Goal: Find specific page/section: Find specific page/section

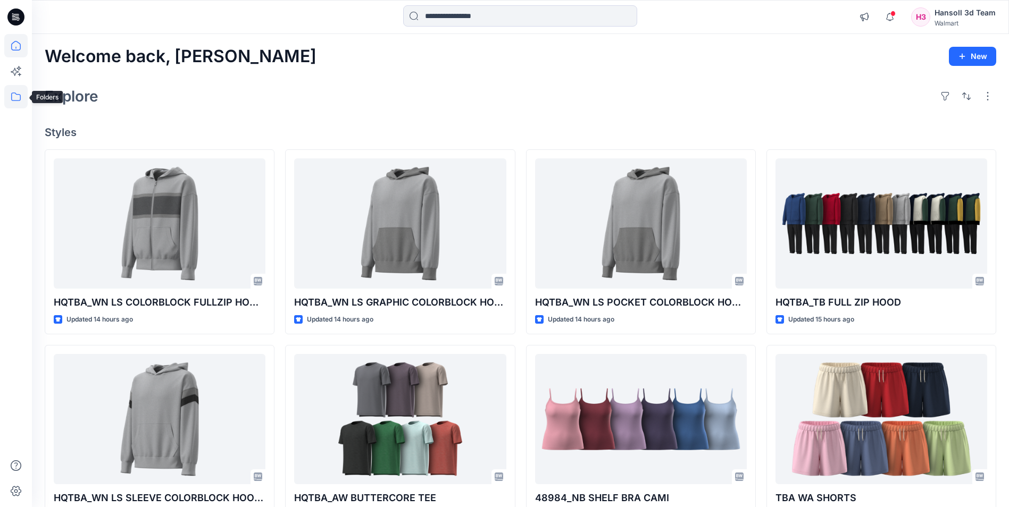
click at [21, 93] on icon at bounding box center [15, 96] width 23 height 23
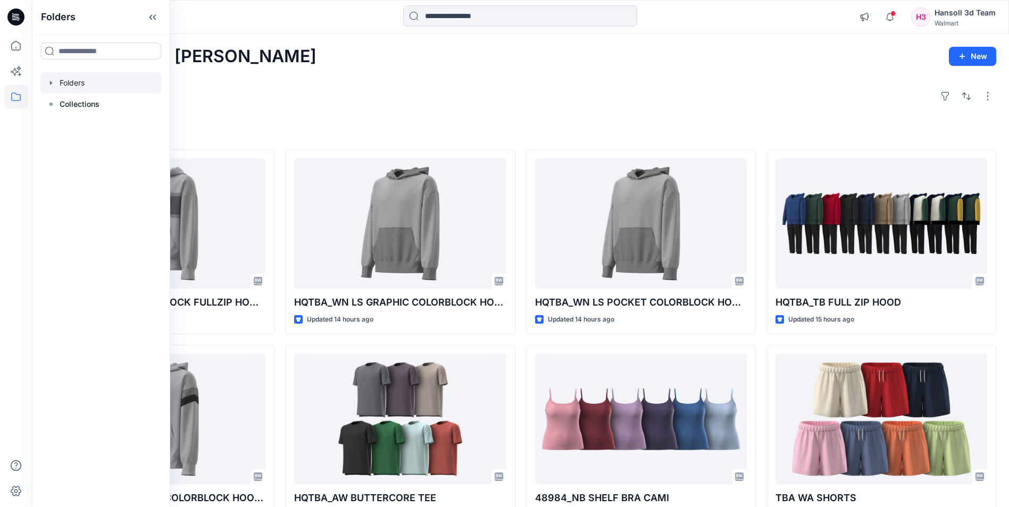
click at [88, 86] on div at bounding box center [100, 82] width 121 height 21
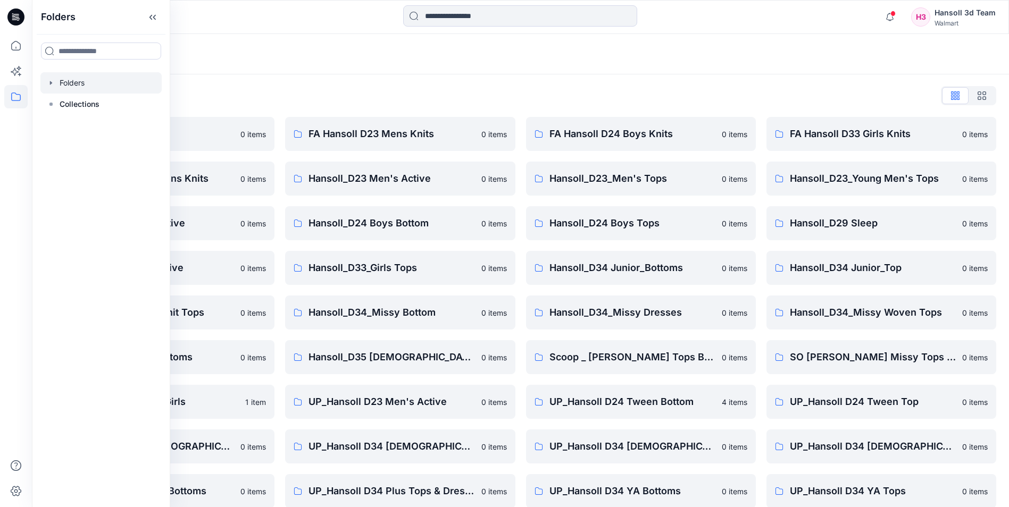
click at [296, 46] on div "Folders" at bounding box center [520, 54] width 977 height 40
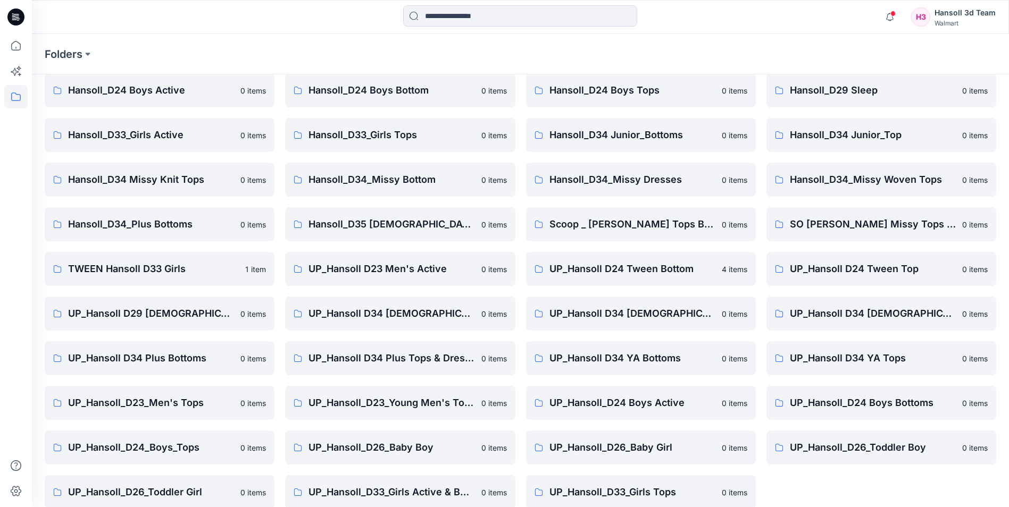
scroll to position [148, 0]
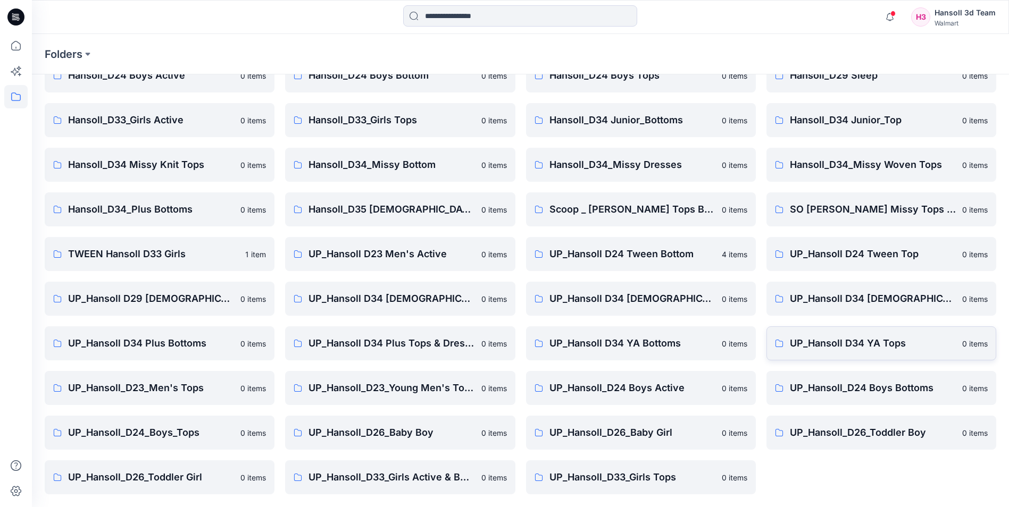
click at [808, 351] on link "UP_Hansoll D34 YA Tops 0 items" at bounding box center [881, 343] width 230 height 34
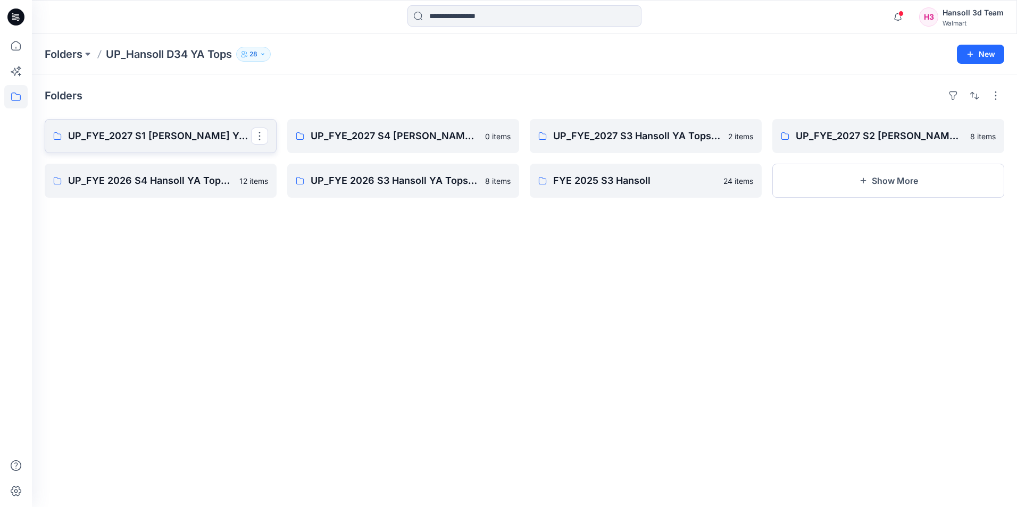
click at [187, 136] on p "UP_FYE_2027 S1 [PERSON_NAME] YA Tops and Dresses" at bounding box center [159, 136] width 183 height 15
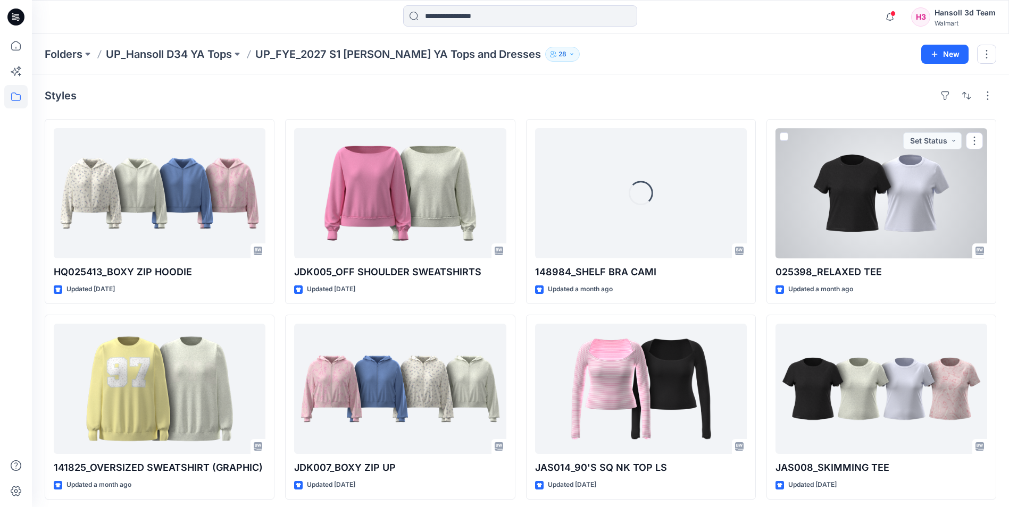
click at [917, 218] on div at bounding box center [881, 193] width 212 height 130
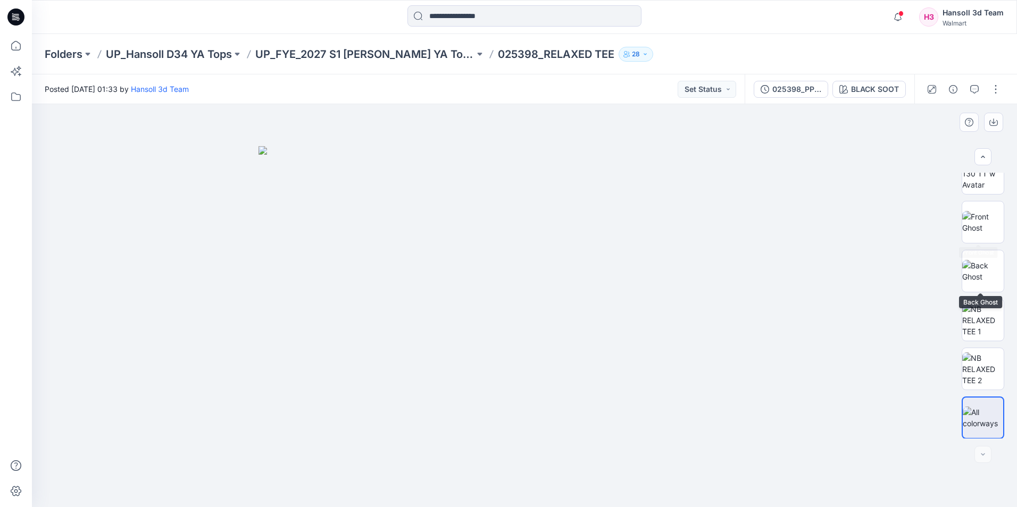
scroll to position [70, 0]
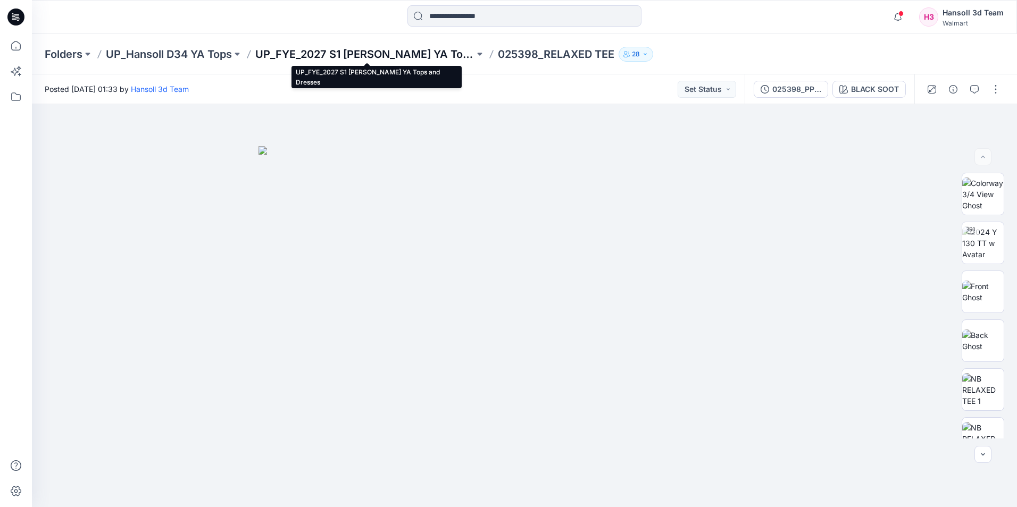
click at [395, 56] on p "UP_FYE_2027 S1 [PERSON_NAME] YA Tops and Dresses" at bounding box center [364, 54] width 219 height 15
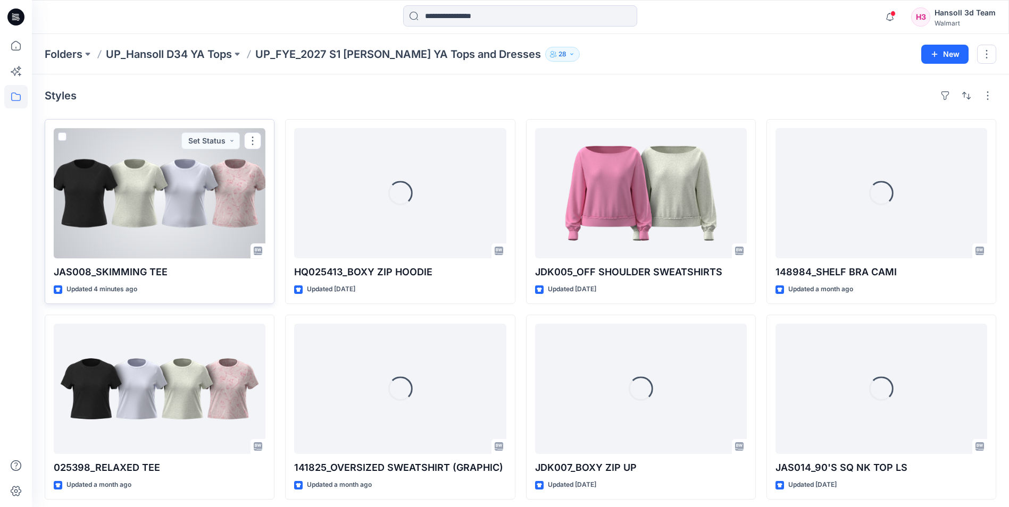
click at [112, 206] on div at bounding box center [160, 193] width 212 height 130
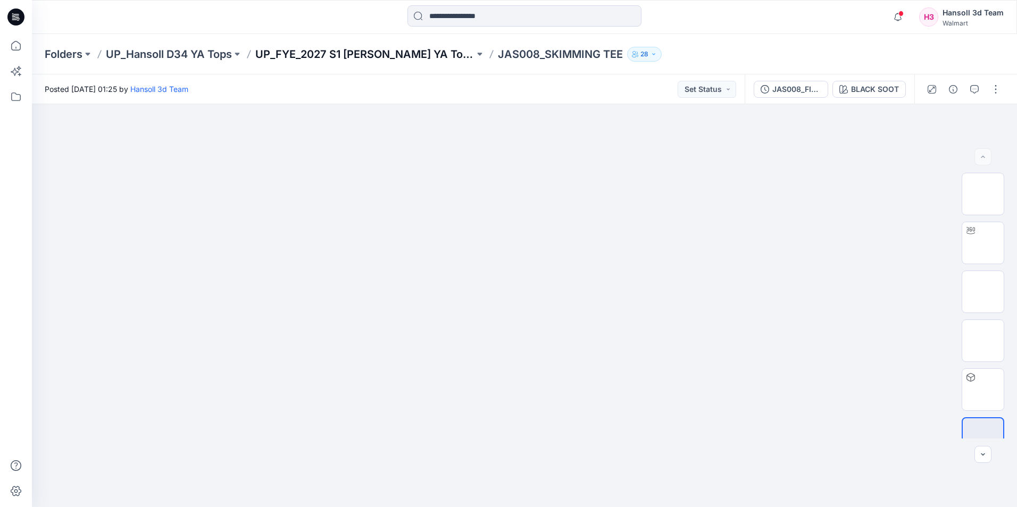
click at [356, 60] on p "UP_FYE_2027 S1 [PERSON_NAME] YA Tops and Dresses" at bounding box center [364, 54] width 219 height 15
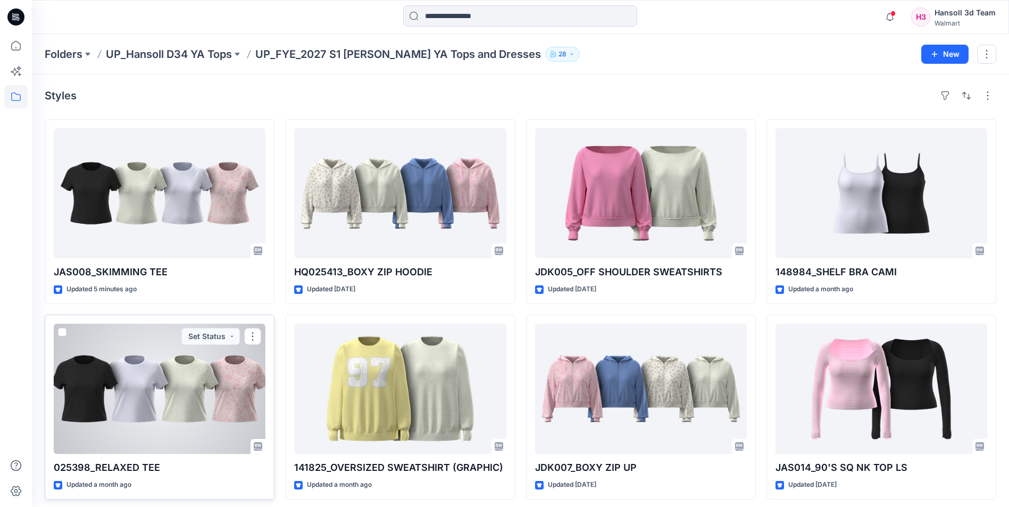
click at [185, 422] on div at bounding box center [160, 389] width 212 height 130
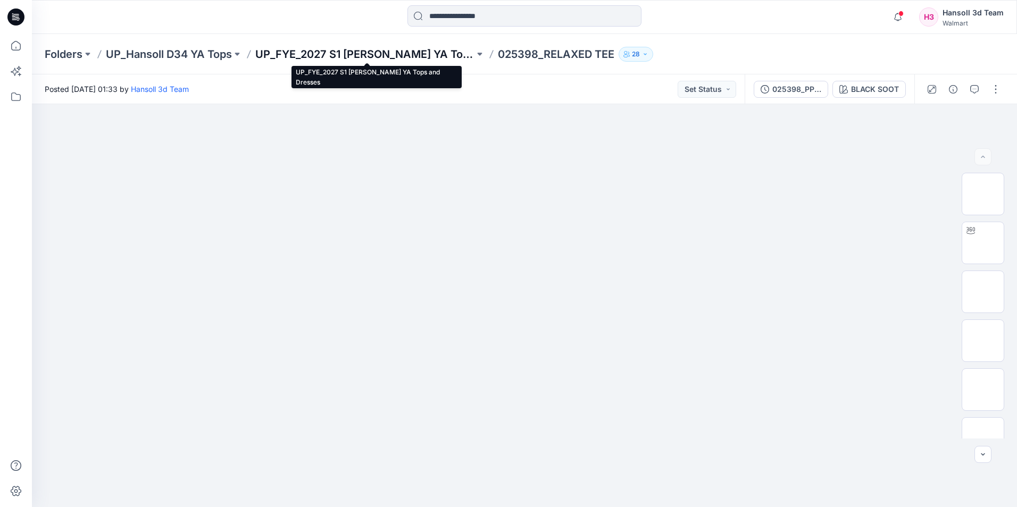
click at [429, 58] on p "UP_FYE_2027 S1 [PERSON_NAME] YA Tops and Dresses" at bounding box center [364, 54] width 219 height 15
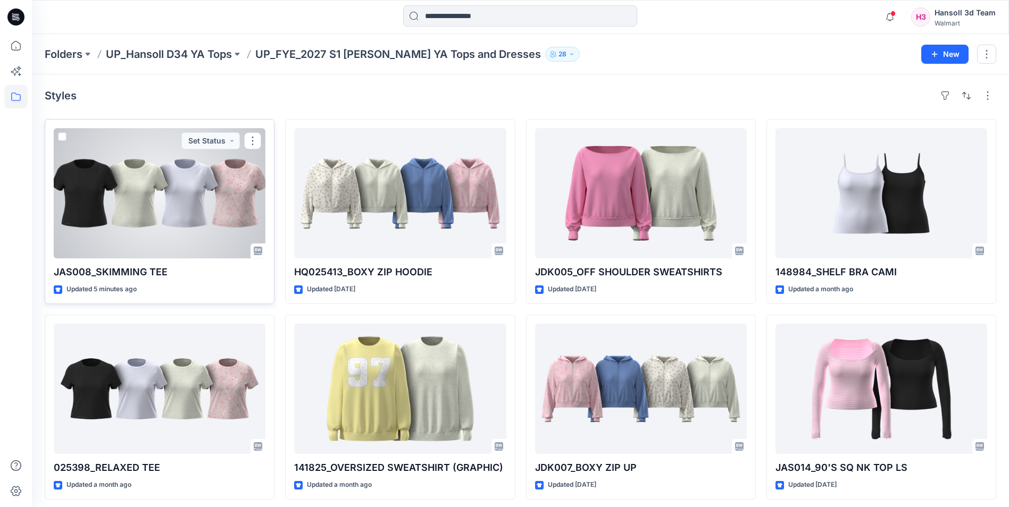
click at [106, 239] on div at bounding box center [160, 193] width 212 height 130
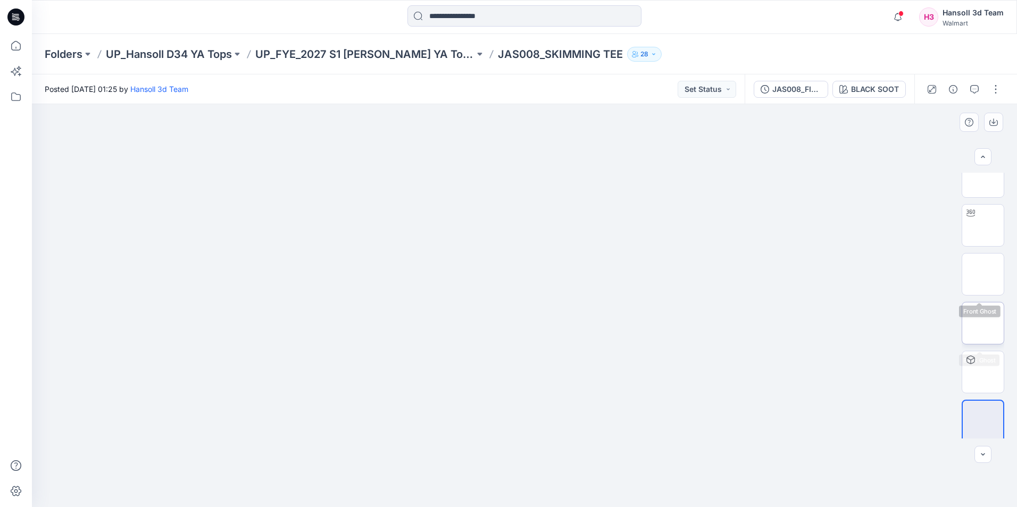
scroll to position [21, 0]
click at [876, 89] on div "BLACK SOOT" at bounding box center [875, 89] width 48 height 12
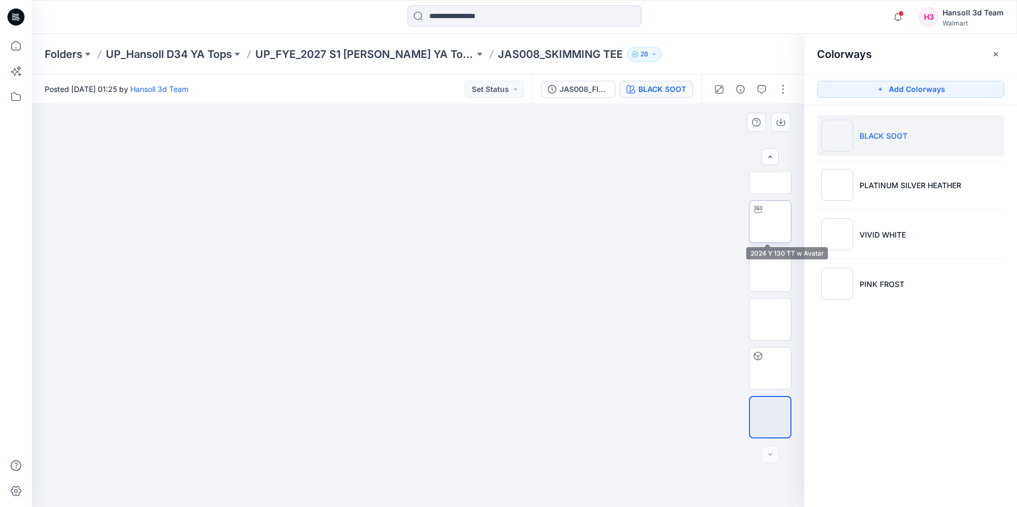
click at [770, 222] on img at bounding box center [770, 222] width 0 height 0
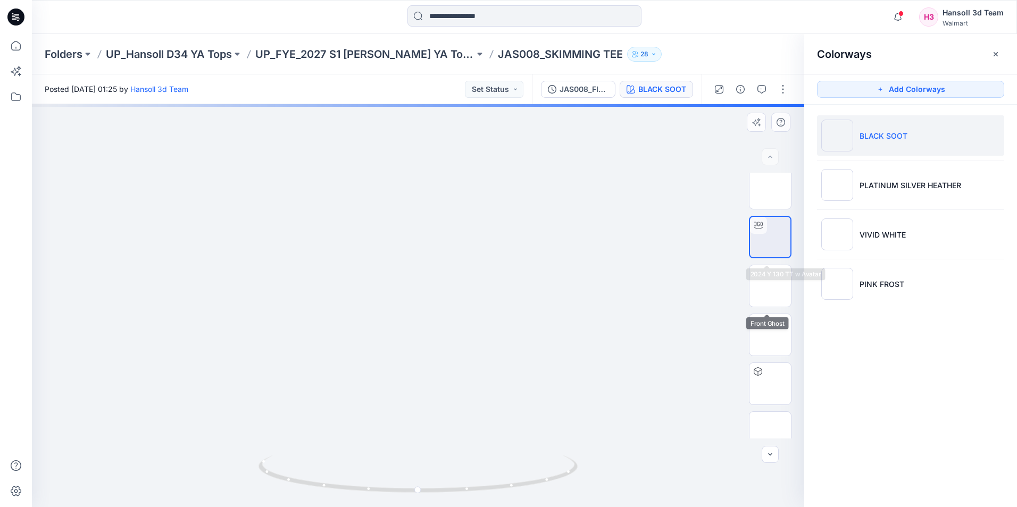
scroll to position [0, 0]
click at [992, 57] on icon "button" at bounding box center [995, 54] width 9 height 9
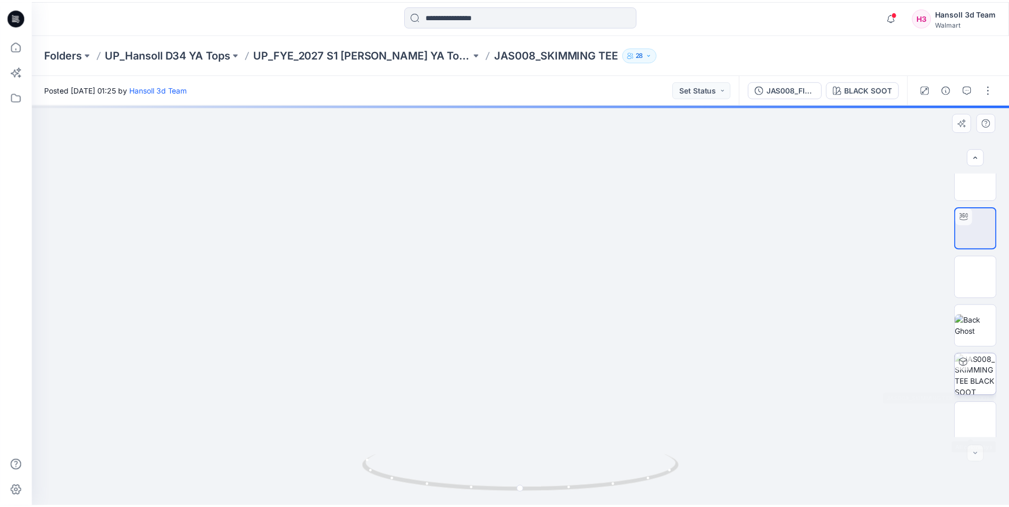
scroll to position [21, 0]
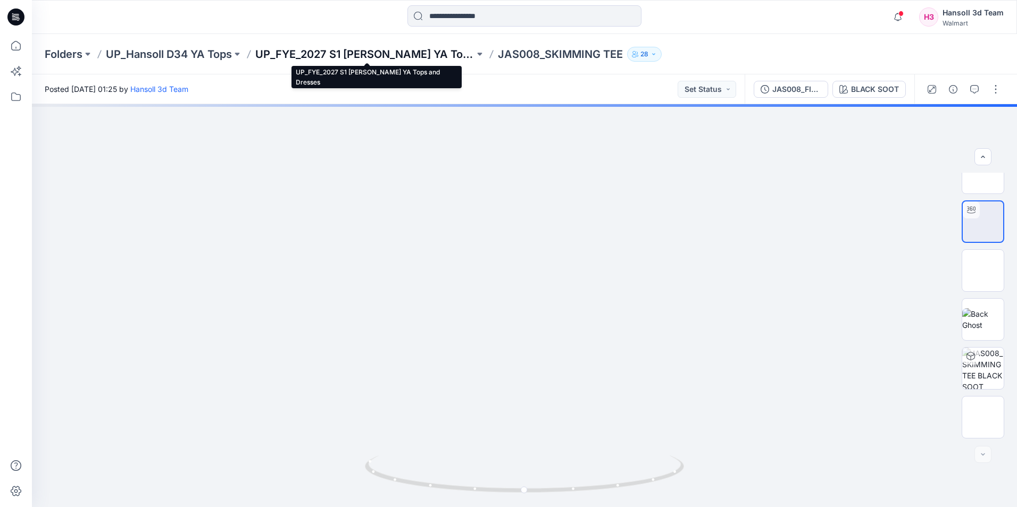
click at [415, 47] on p "UP_FYE_2027 S1 [PERSON_NAME] YA Tops and Dresses" at bounding box center [364, 54] width 219 height 15
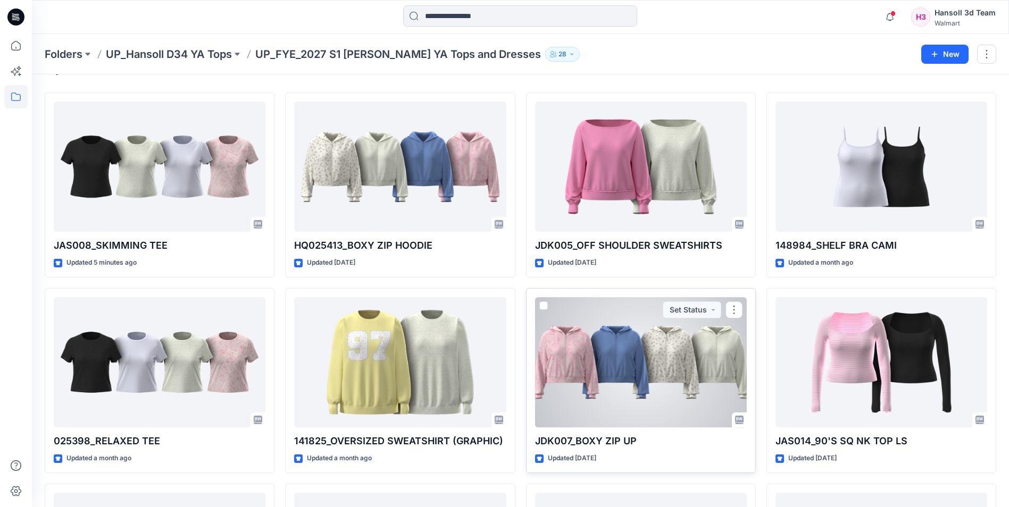
scroll to position [53, 0]
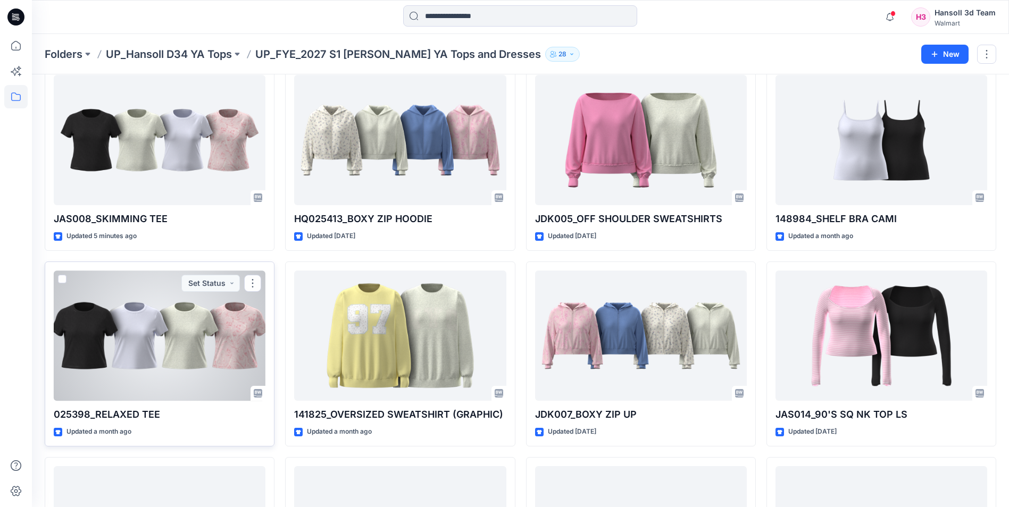
click at [185, 363] on div at bounding box center [160, 336] width 212 height 130
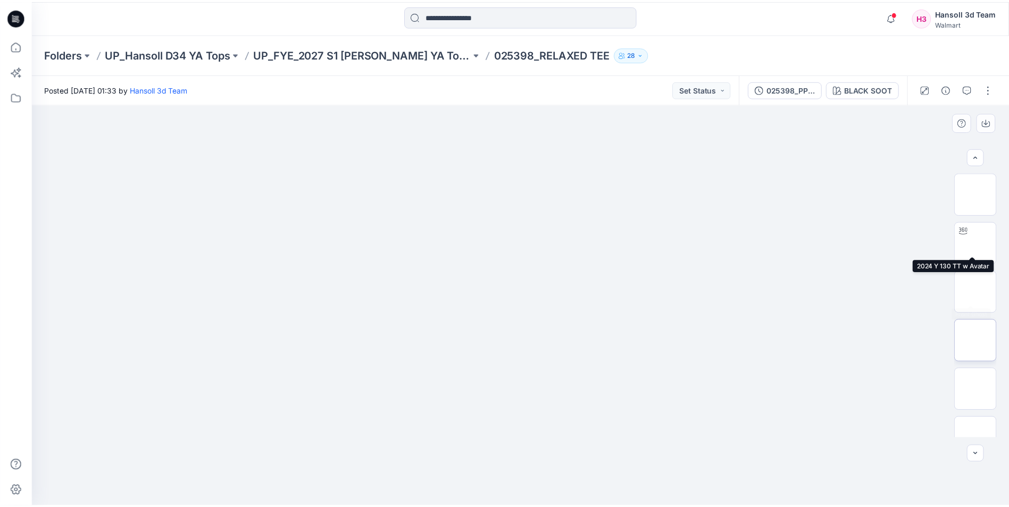
scroll to position [70, 0]
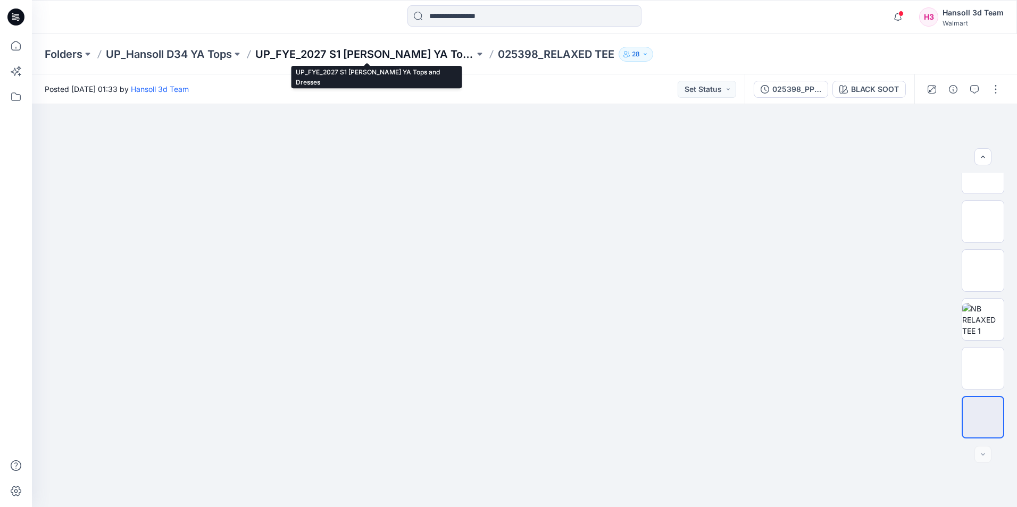
click at [431, 59] on p "UP_FYE_2027 S1 [PERSON_NAME] YA Tops and Dresses" at bounding box center [364, 54] width 219 height 15
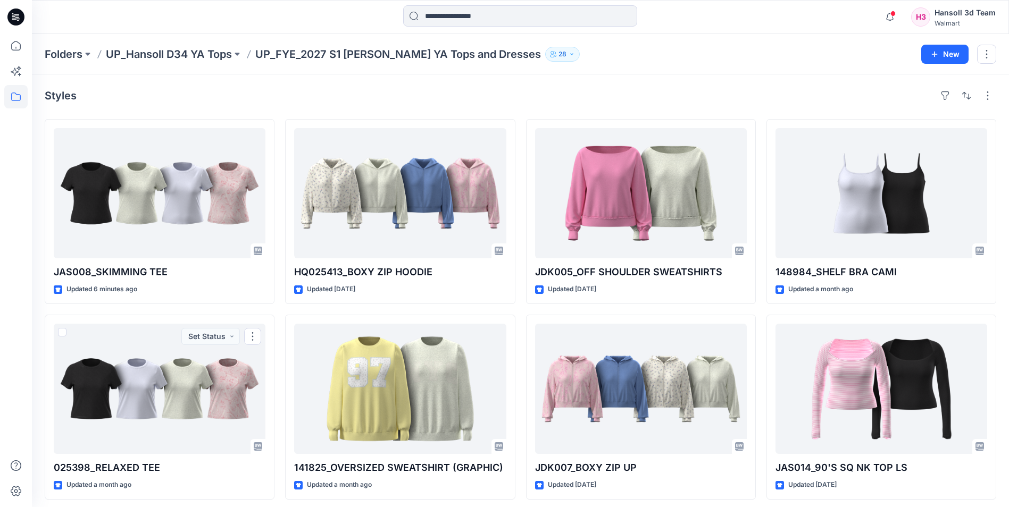
click at [172, 194] on div at bounding box center [160, 193] width 212 height 130
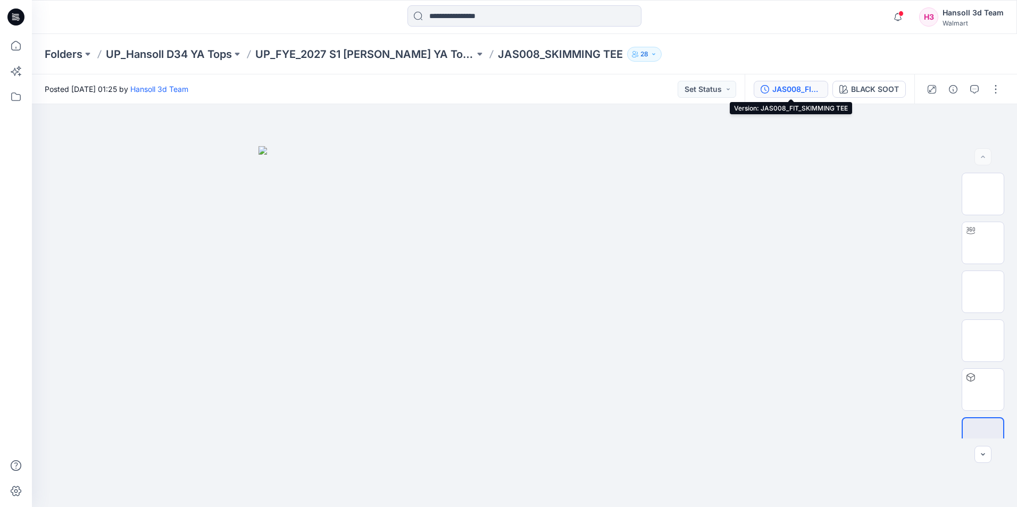
click at [775, 89] on div "JAS008_FIT_SKIMMING TEE" at bounding box center [796, 89] width 49 height 12
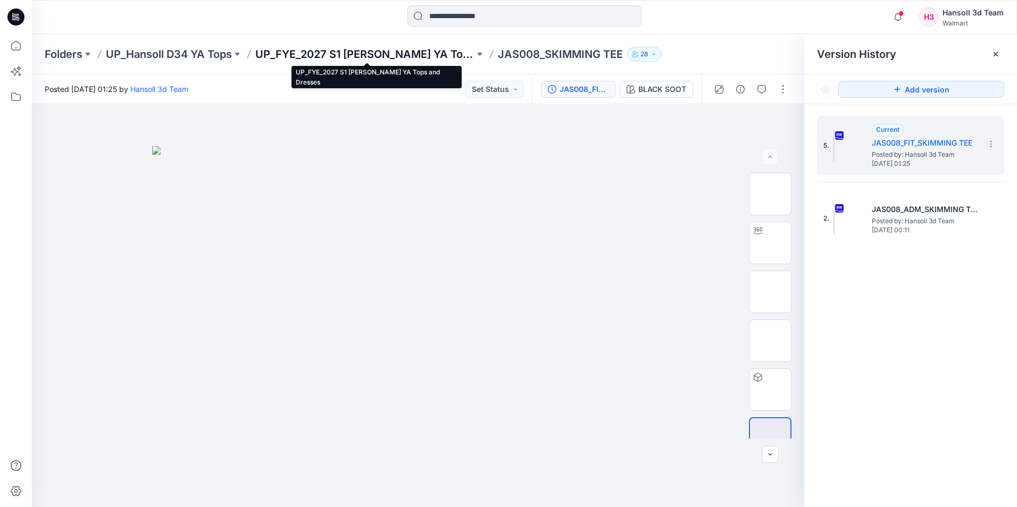
click at [432, 61] on p "UP_FYE_2027 S1 [PERSON_NAME] YA Tops and Dresses" at bounding box center [364, 54] width 219 height 15
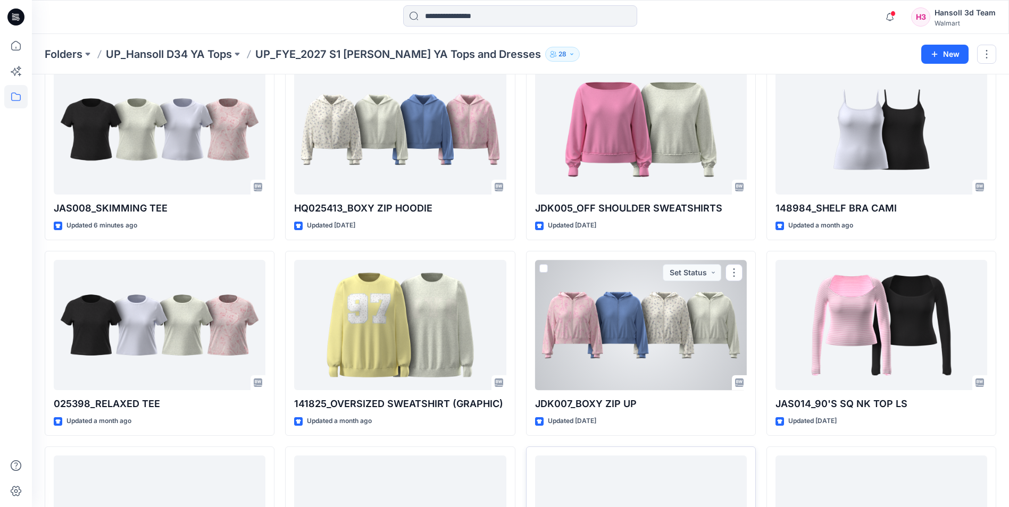
scroll to position [27, 0]
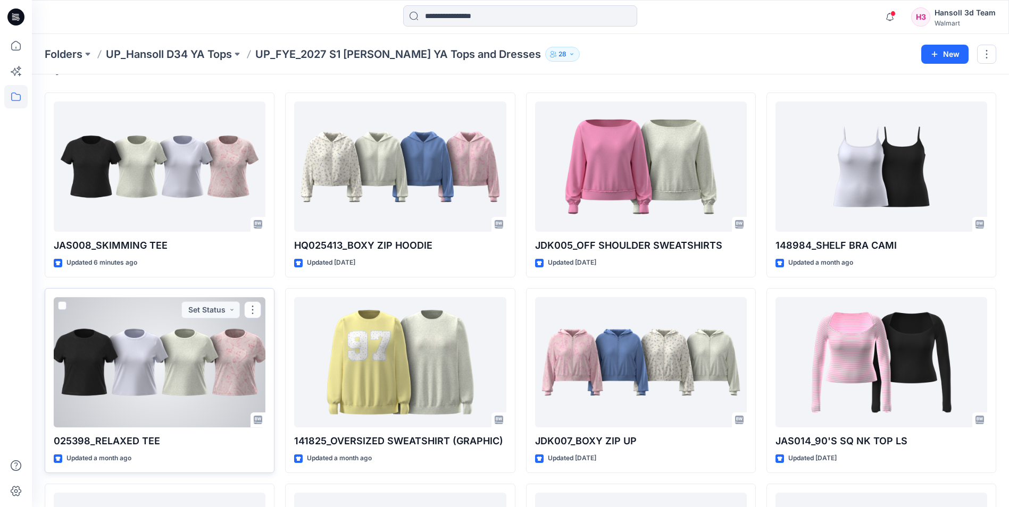
click at [213, 358] on div at bounding box center [160, 362] width 212 height 130
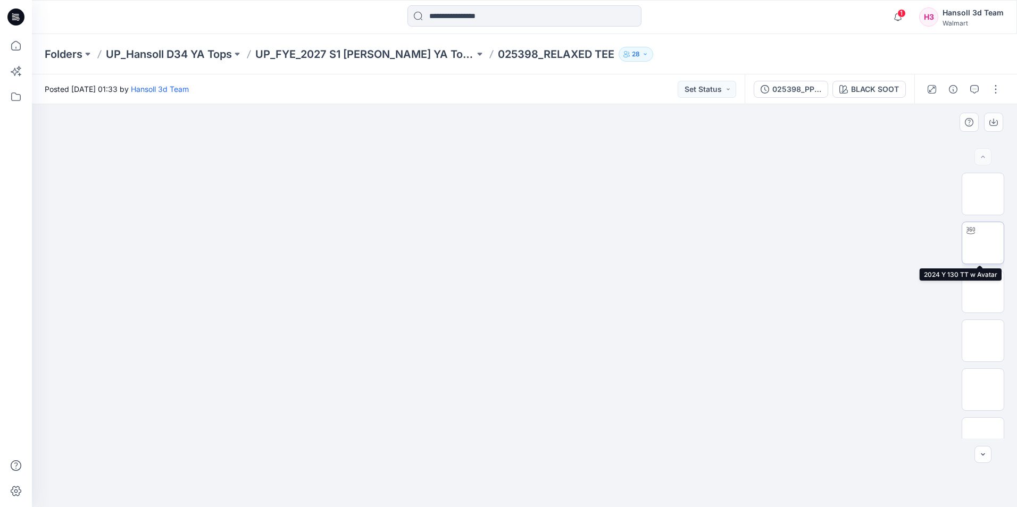
click at [990, 253] on img at bounding box center [982, 244] width 41 height 34
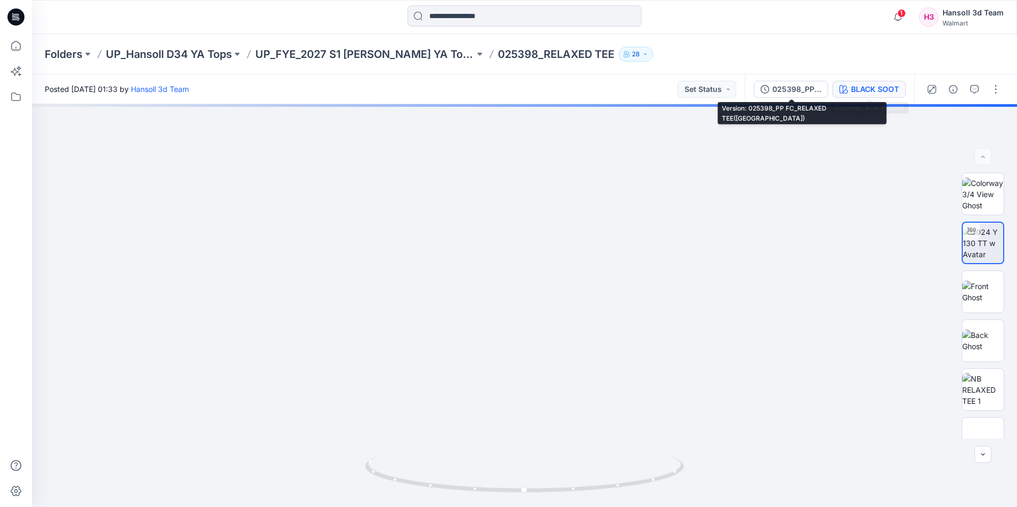
click at [868, 91] on div "BLACK SOOT" at bounding box center [875, 89] width 48 height 12
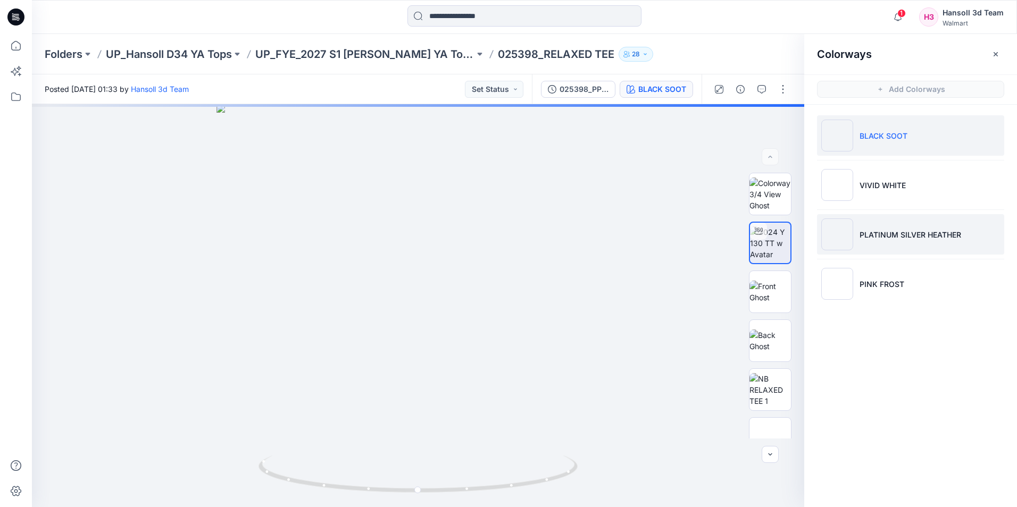
click at [898, 224] on li "PLATINUM SILVER HEATHER" at bounding box center [910, 234] width 187 height 40
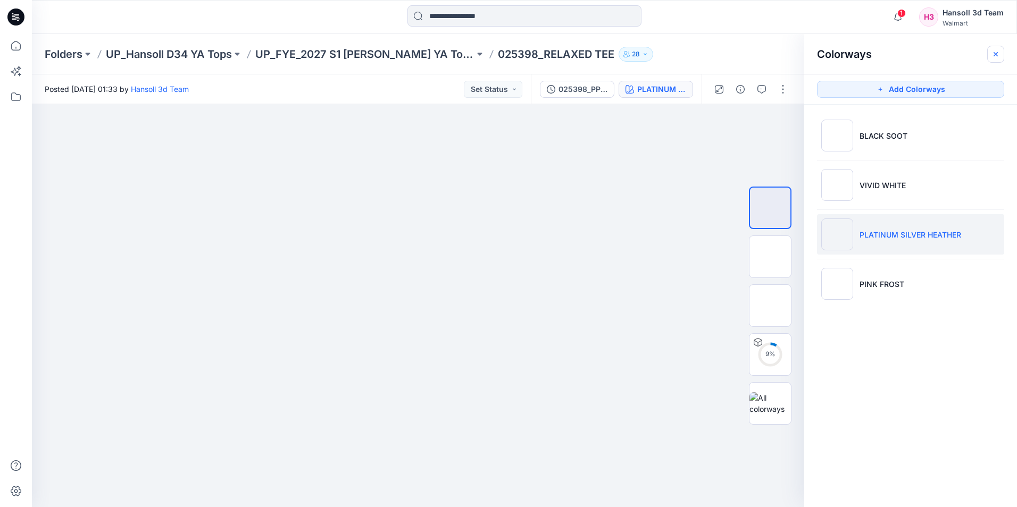
click at [995, 55] on icon "button" at bounding box center [995, 54] width 9 height 9
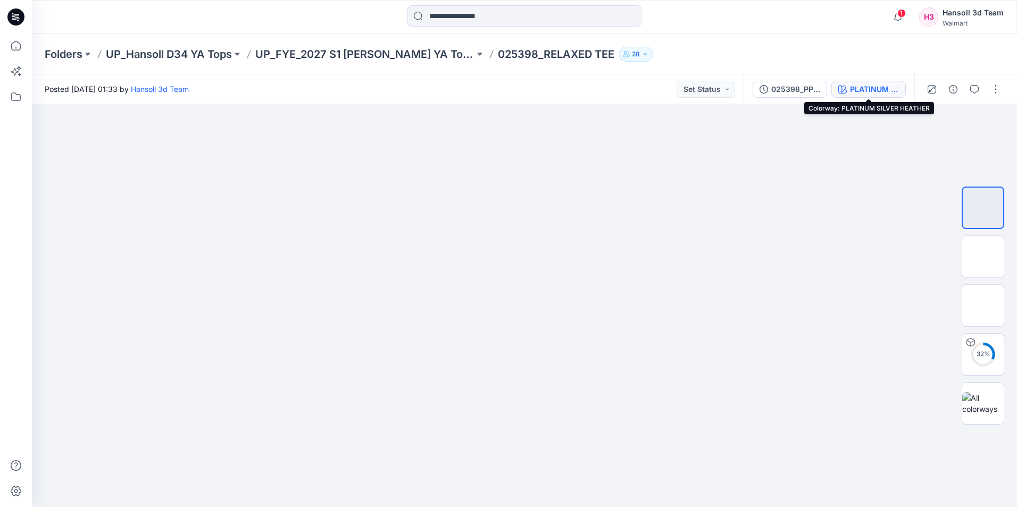
click at [864, 91] on div "PLATINUM SILVER HEATHER" at bounding box center [874, 89] width 49 height 12
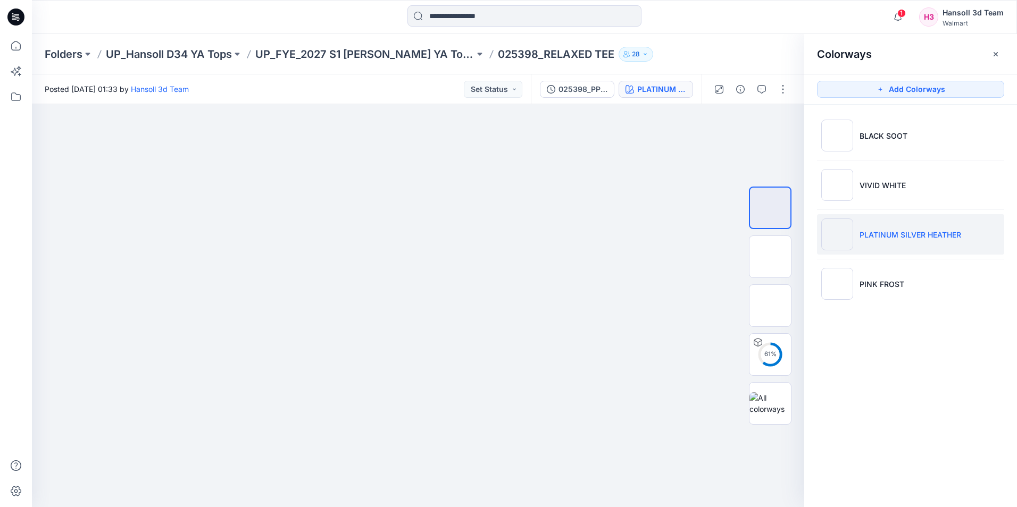
click at [518, 53] on p "025398_RELAXED TEE" at bounding box center [556, 54] width 116 height 15
click at [998, 57] on icon "button" at bounding box center [995, 54] width 9 height 9
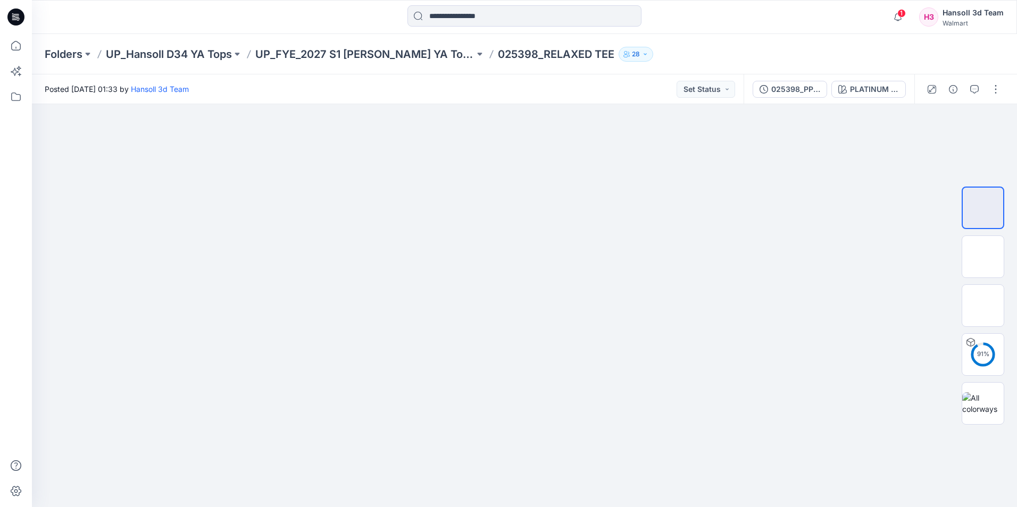
click at [590, 53] on p "025398_RELAXED TEE" at bounding box center [556, 54] width 116 height 15
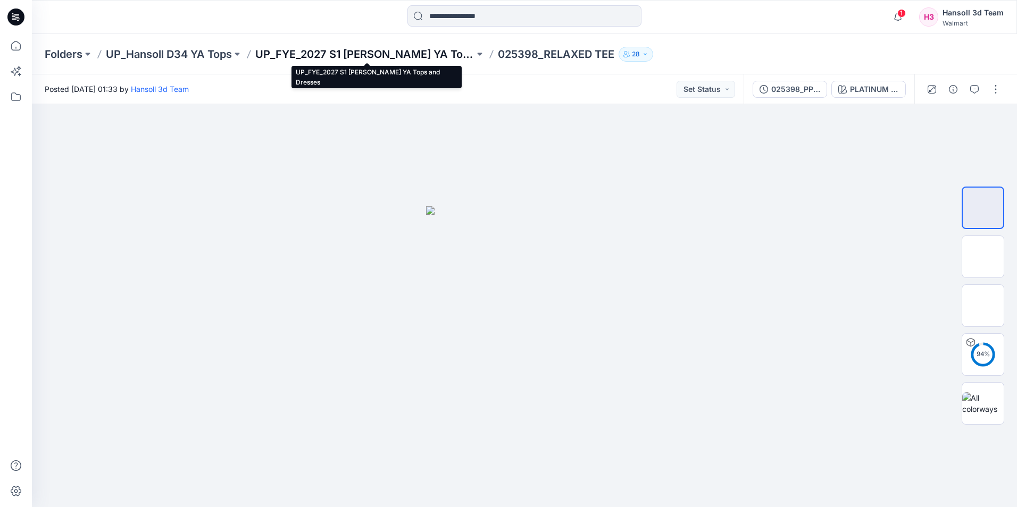
click at [433, 50] on p "UP_FYE_2027 S1 [PERSON_NAME] YA Tops and Dresses" at bounding box center [364, 54] width 219 height 15
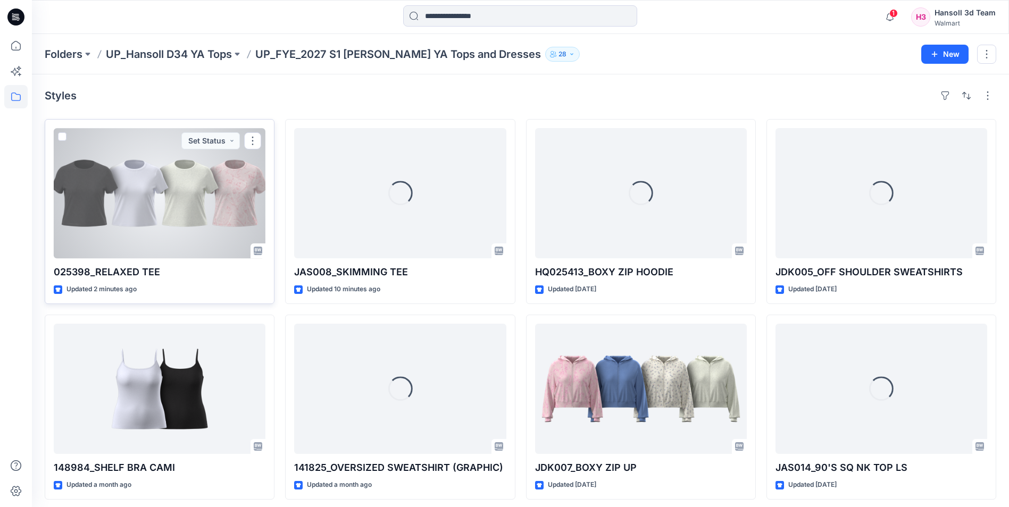
click at [125, 202] on div at bounding box center [160, 193] width 212 height 130
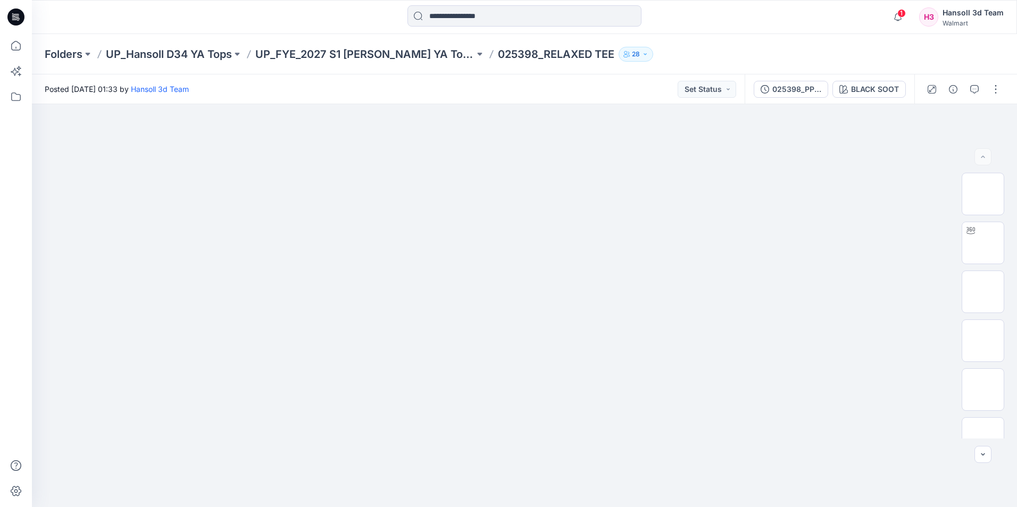
click at [160, 10] on div at bounding box center [155, 16] width 246 height 23
